Goal: Information Seeking & Learning: Learn about a topic

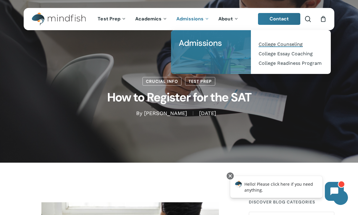
click at [301, 44] on span "College Counseling" at bounding box center [281, 44] width 44 height 6
click at [309, 68] on link "College Readiness Program" at bounding box center [291, 63] width 68 height 9
click at [311, 52] on span "College Essay Coaching" at bounding box center [286, 54] width 54 height 6
click at [298, 43] on span "College Counseling" at bounding box center [281, 44] width 44 height 6
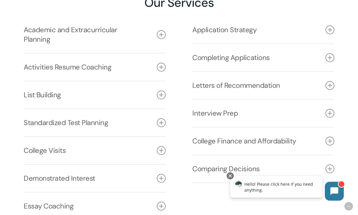
scroll to position [820, 0]
click at [161, 146] on icon at bounding box center [161, 150] width 9 height 9
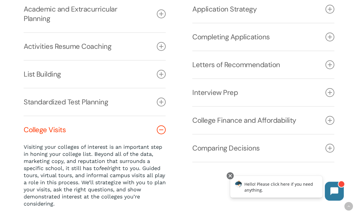
scroll to position [841, 0]
click at [160, 126] on icon at bounding box center [161, 130] width 9 height 9
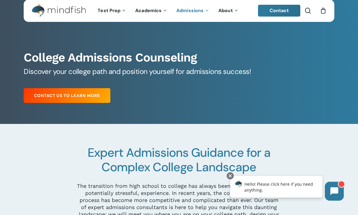
scroll to position [0, 0]
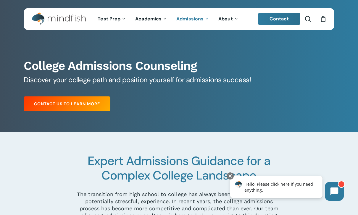
click at [79, 17] on img "Main Menu" at bounding box center [56, 18] width 48 height 13
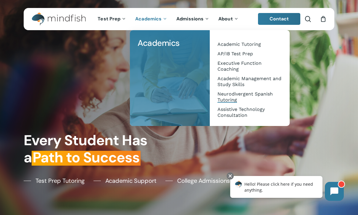
click at [233, 99] on span "Neurodivergent Spanish Tutoring" at bounding box center [245, 97] width 55 height 12
